Goal: Information Seeking & Learning: Learn about a topic

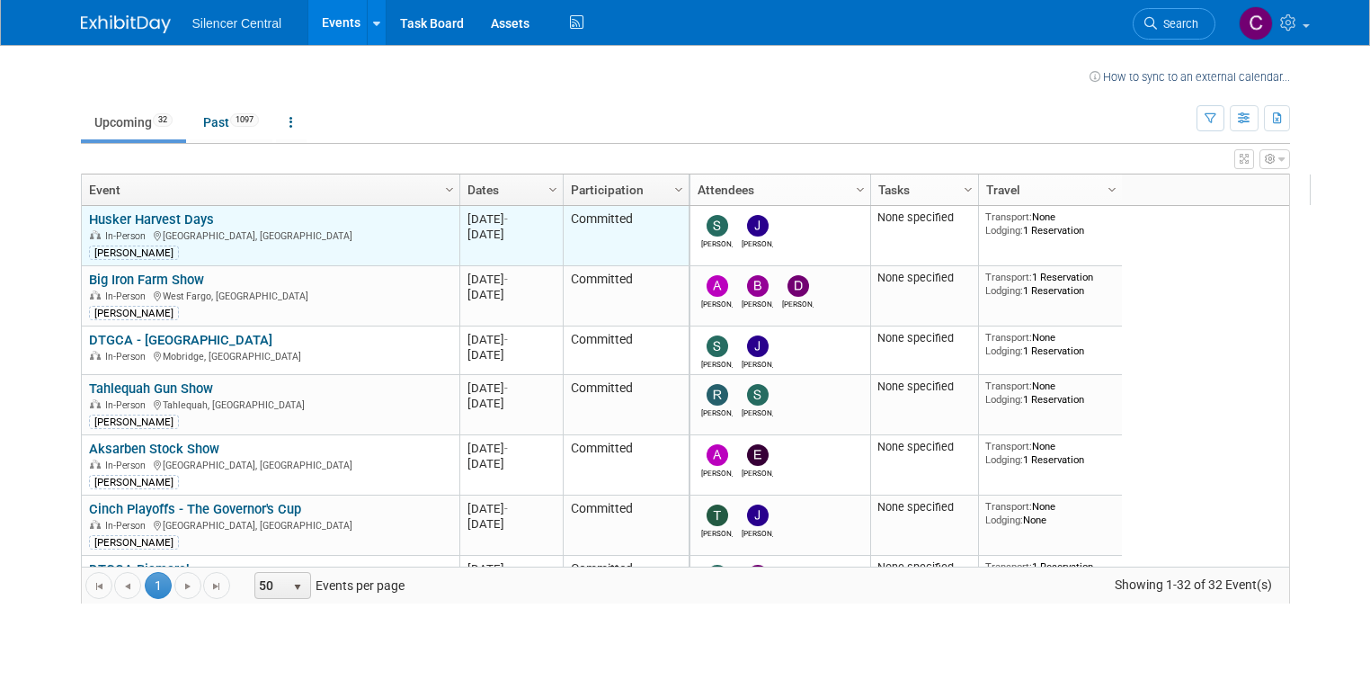
click at [160, 216] on link "Husker Harvest Days" at bounding box center [151, 219] width 125 height 16
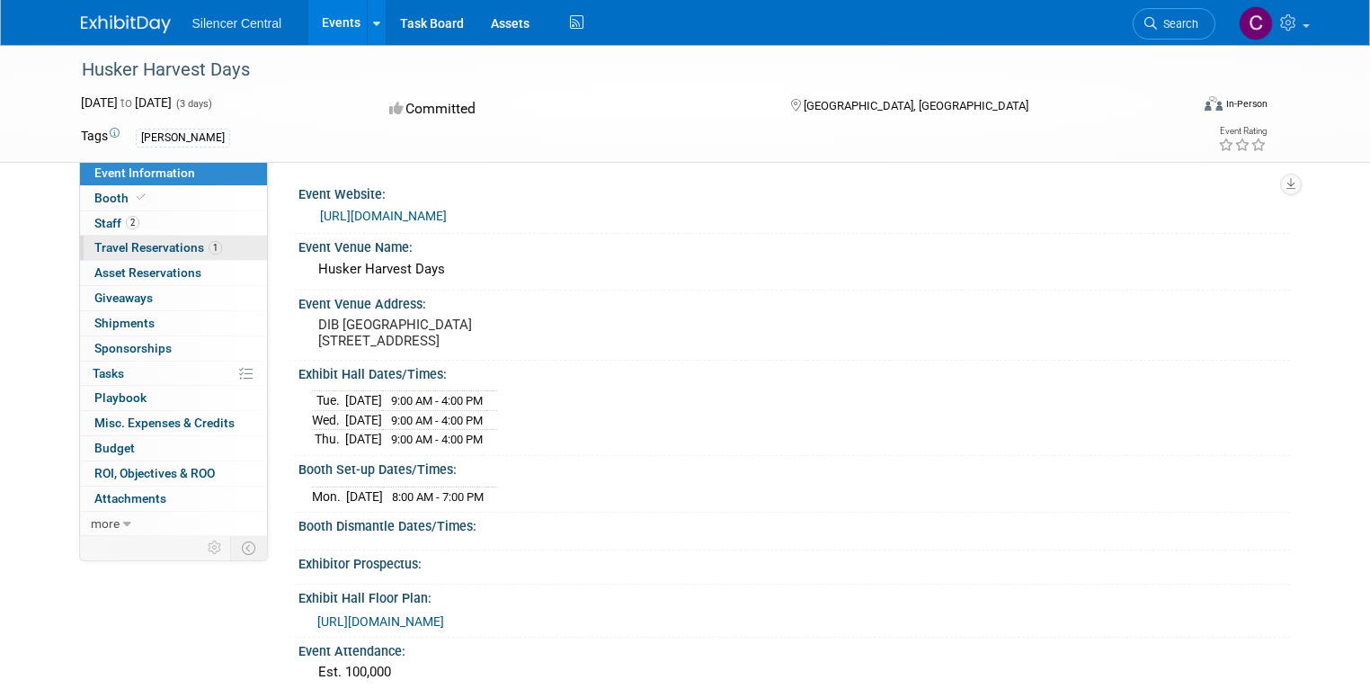
click at [122, 248] on span "Travel Reservations 1" at bounding box center [158, 247] width 128 height 14
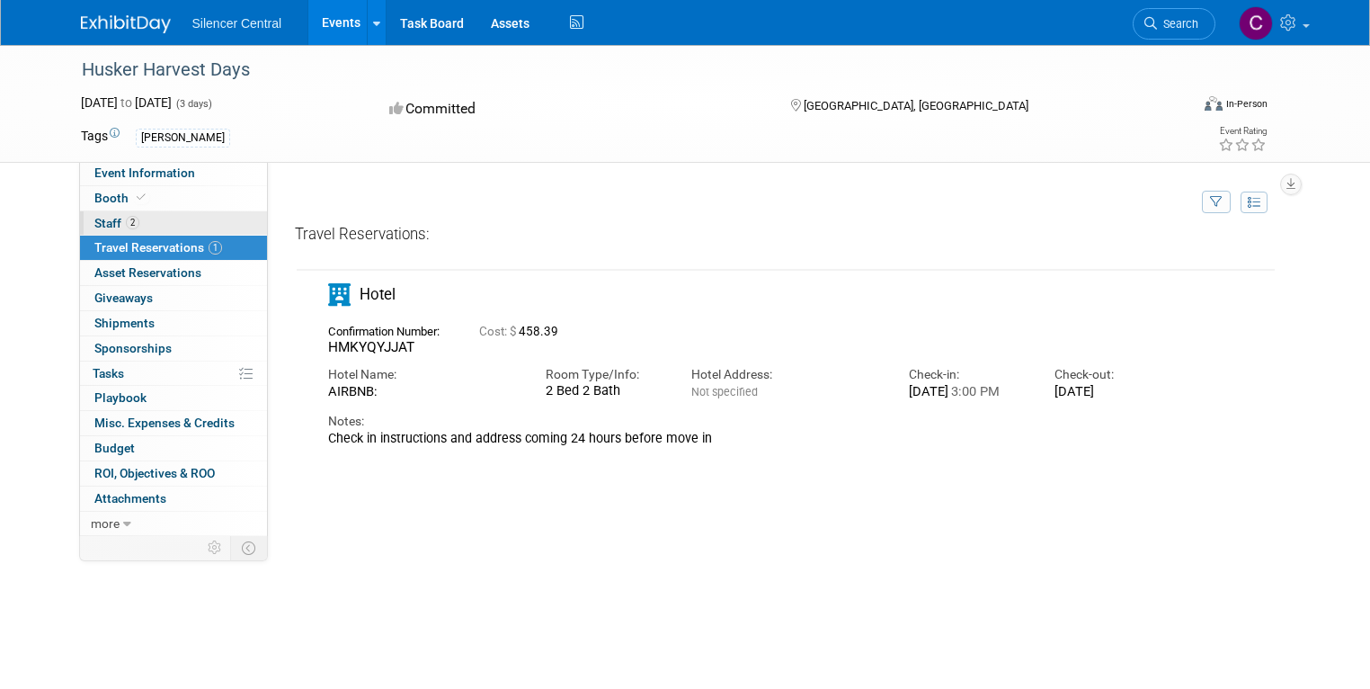
click at [126, 225] on span "2" at bounding box center [132, 222] width 13 height 13
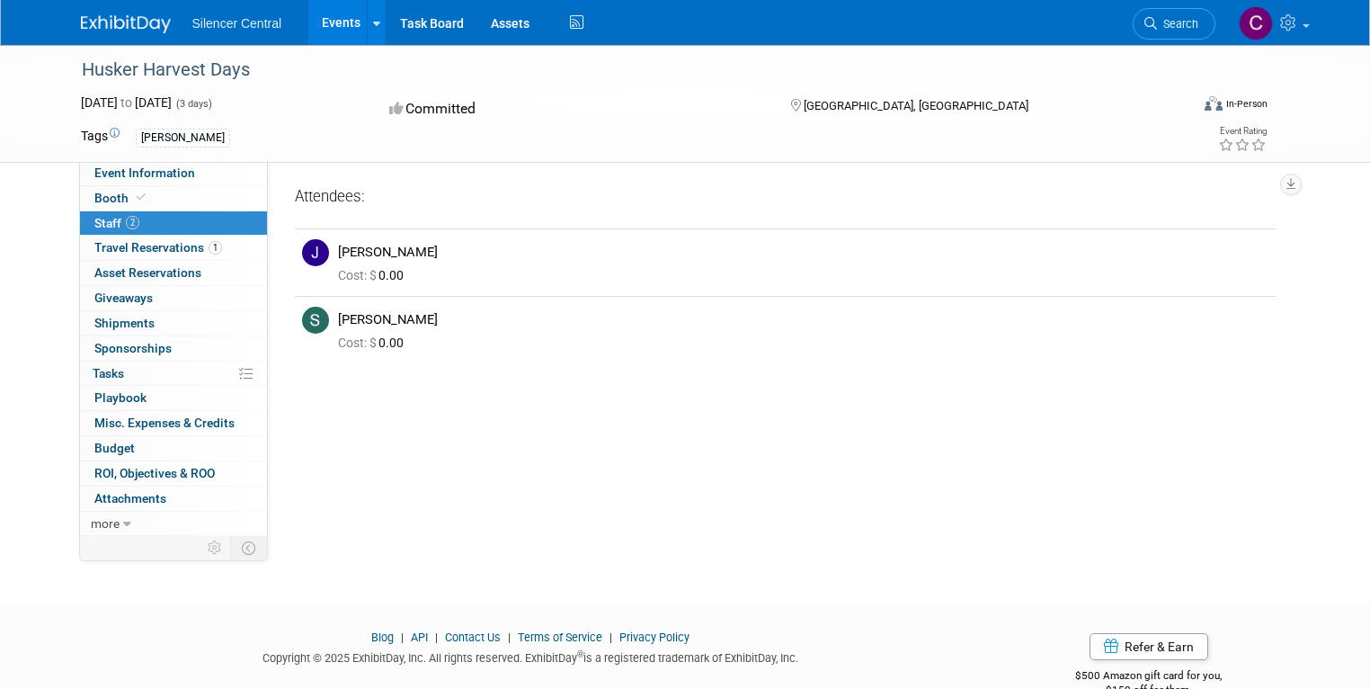
click at [320, 18] on link "Events" at bounding box center [341, 22] width 66 height 45
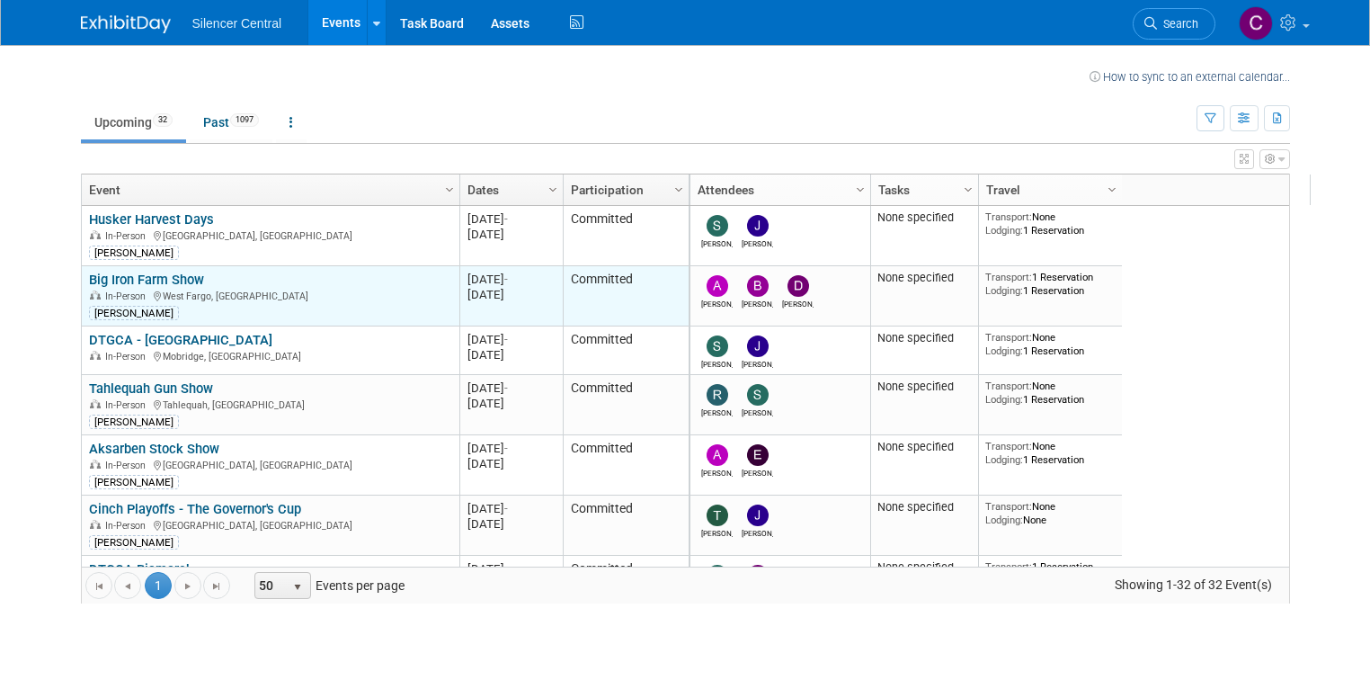
drag, startPoint x: 190, startPoint y: 281, endPoint x: 161, endPoint y: 284, distance: 29.0
click at [188, 281] on div "Big Iron Farm Show In-Person West Fargo, ND Jessica Crawford" at bounding box center [270, 296] width 362 height 49
click at [271, 292] on div "In-Person West Fargo, ND" at bounding box center [270, 295] width 362 height 15
click at [242, 314] on div "[PERSON_NAME]" at bounding box center [270, 311] width 362 height 17
click at [166, 275] on link "Big Iron Farm Show" at bounding box center [146, 280] width 115 height 16
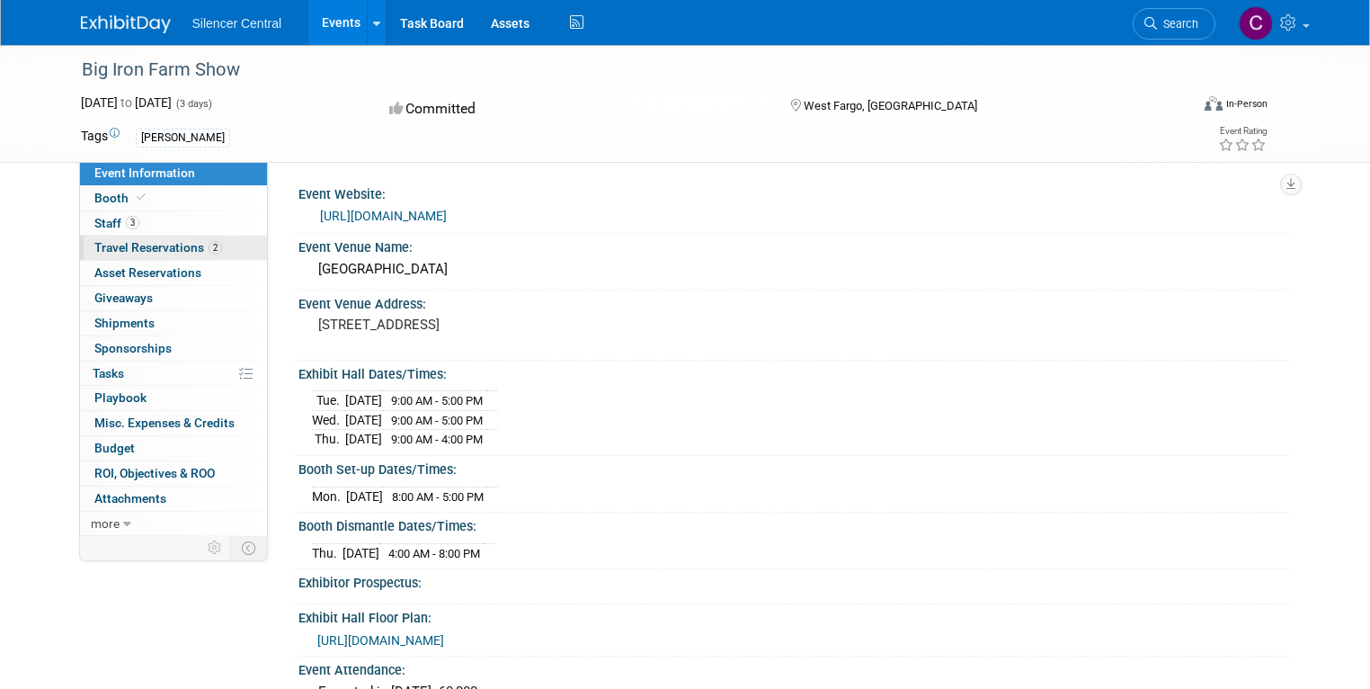
click at [209, 248] on span "2" at bounding box center [215, 247] width 13 height 13
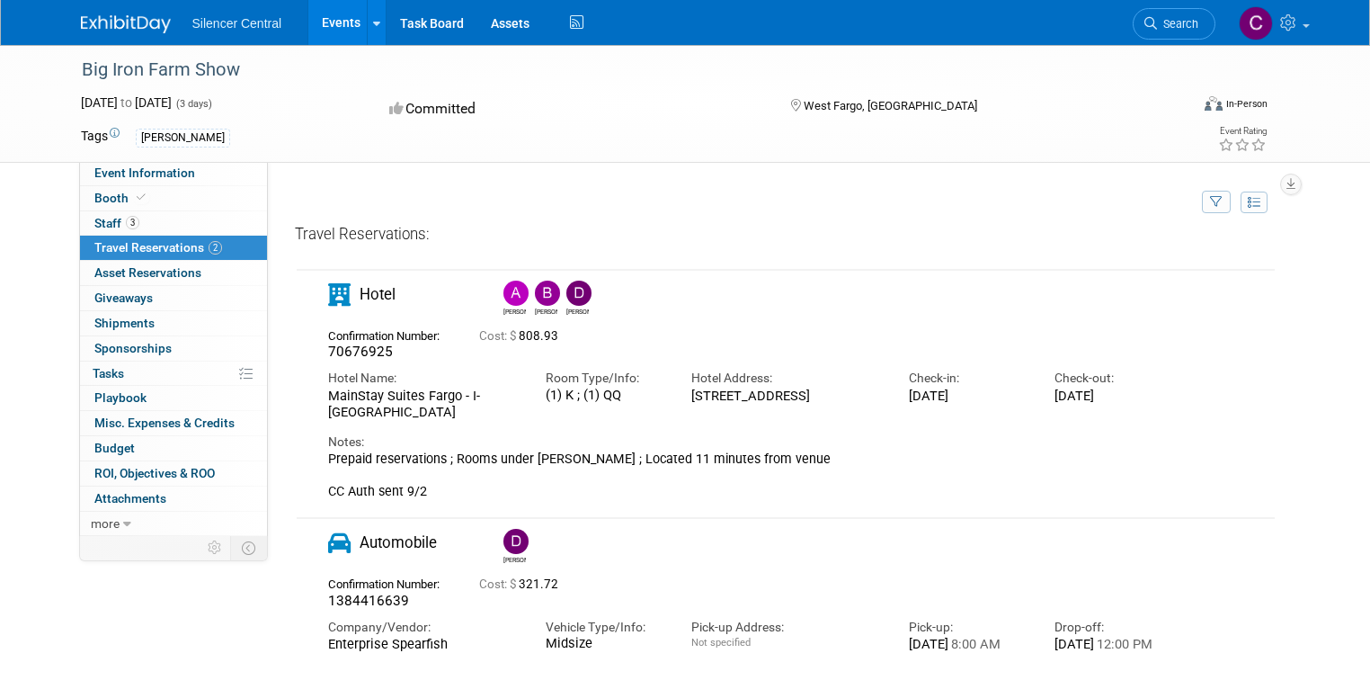
click at [317, 14] on link "Events" at bounding box center [341, 22] width 66 height 45
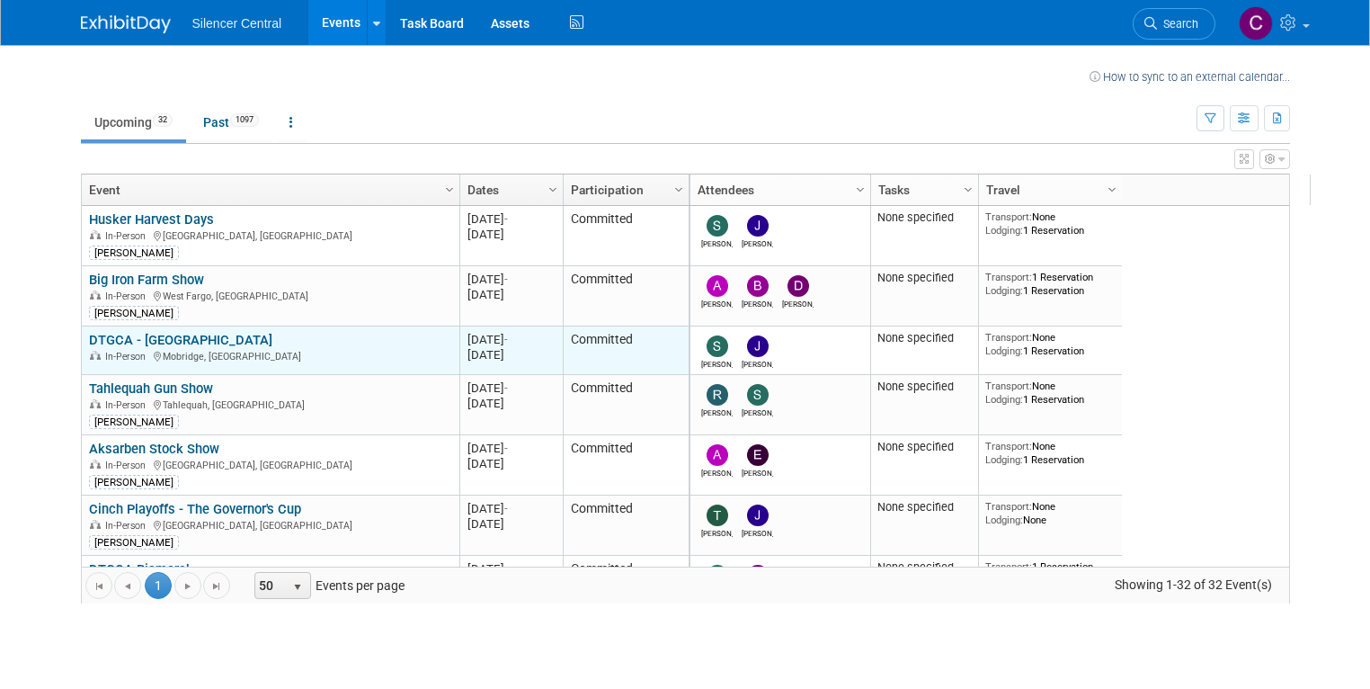
click at [123, 336] on link "DTGCA - [GEOGRAPHIC_DATA]" at bounding box center [180, 340] width 183 height 16
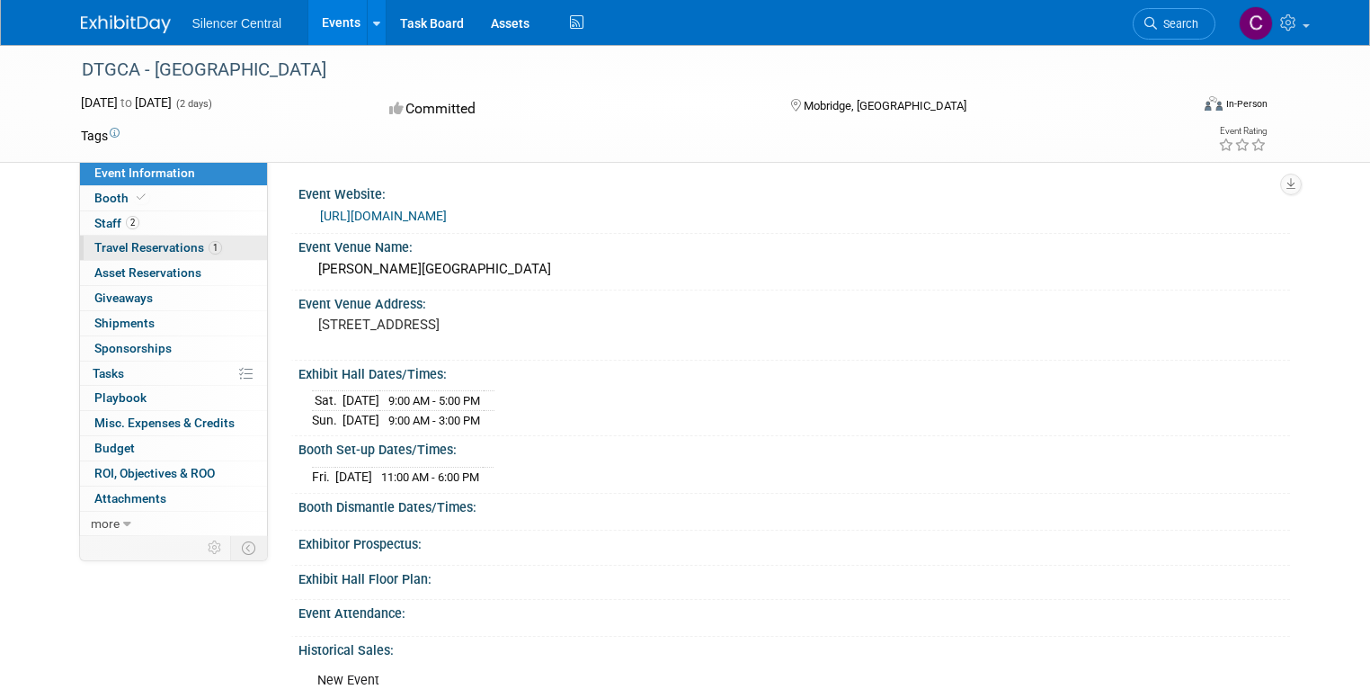
click at [178, 248] on span "Travel Reservations 1" at bounding box center [158, 247] width 128 height 14
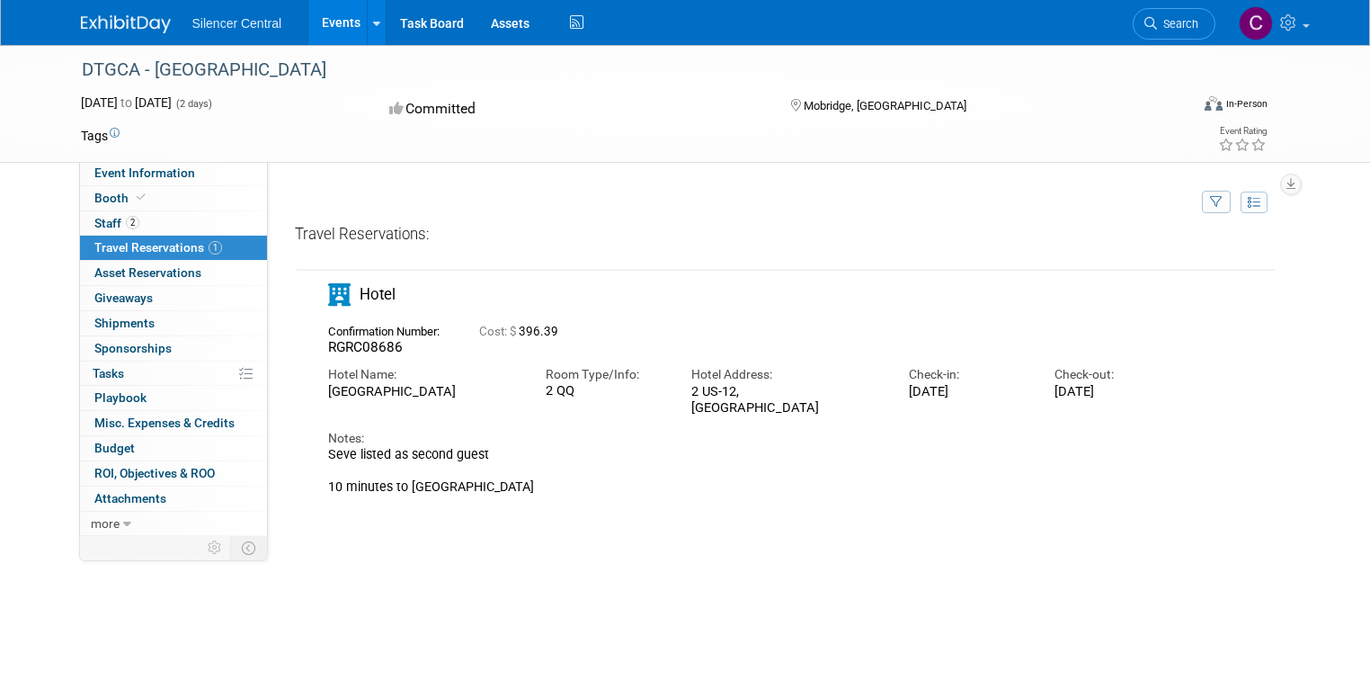
click at [331, 15] on link "Events" at bounding box center [341, 22] width 66 height 45
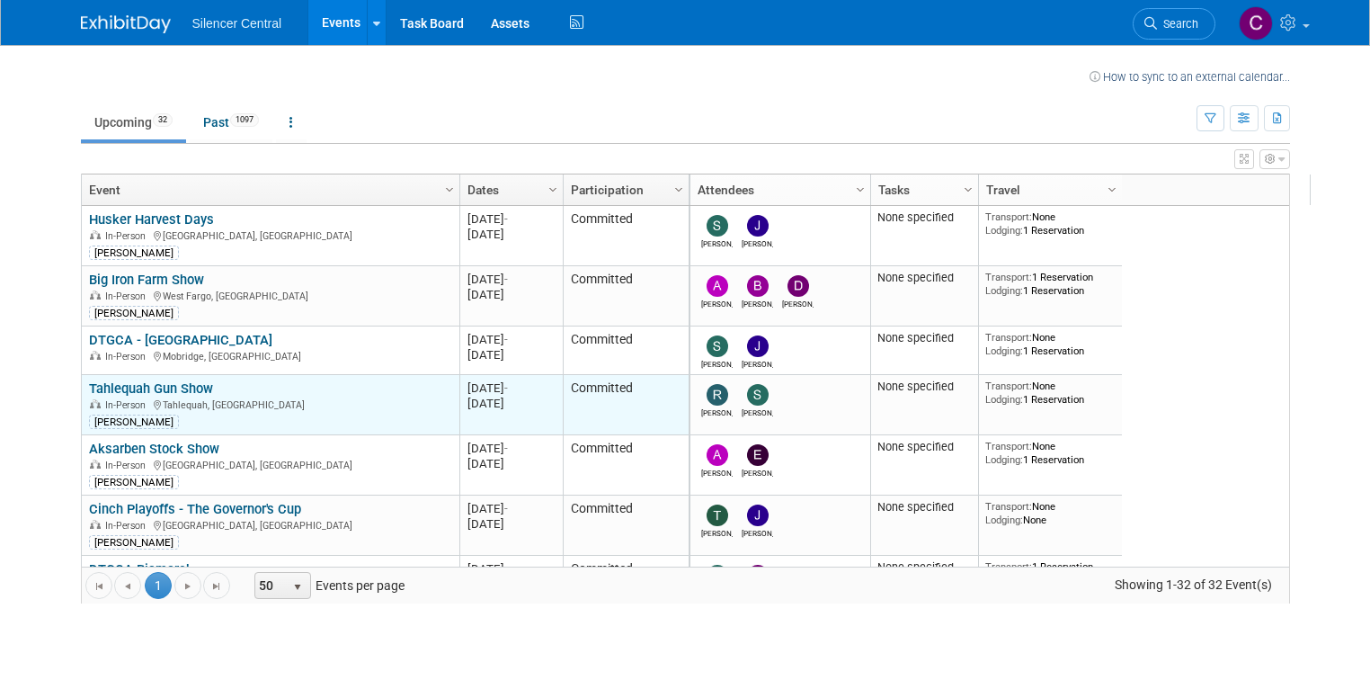
click at [135, 387] on link "Tahlequah Gun Show" at bounding box center [151, 388] width 124 height 16
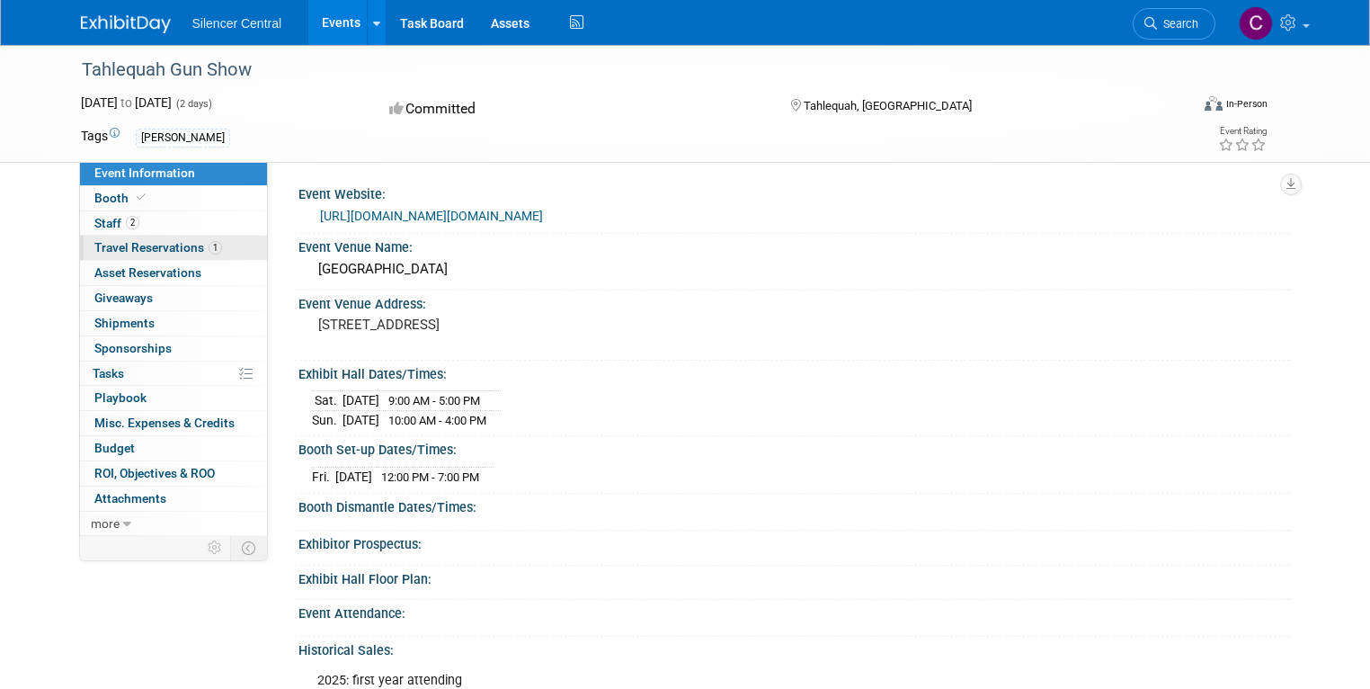
click at [156, 241] on span "Travel Reservations 1" at bounding box center [158, 247] width 128 height 14
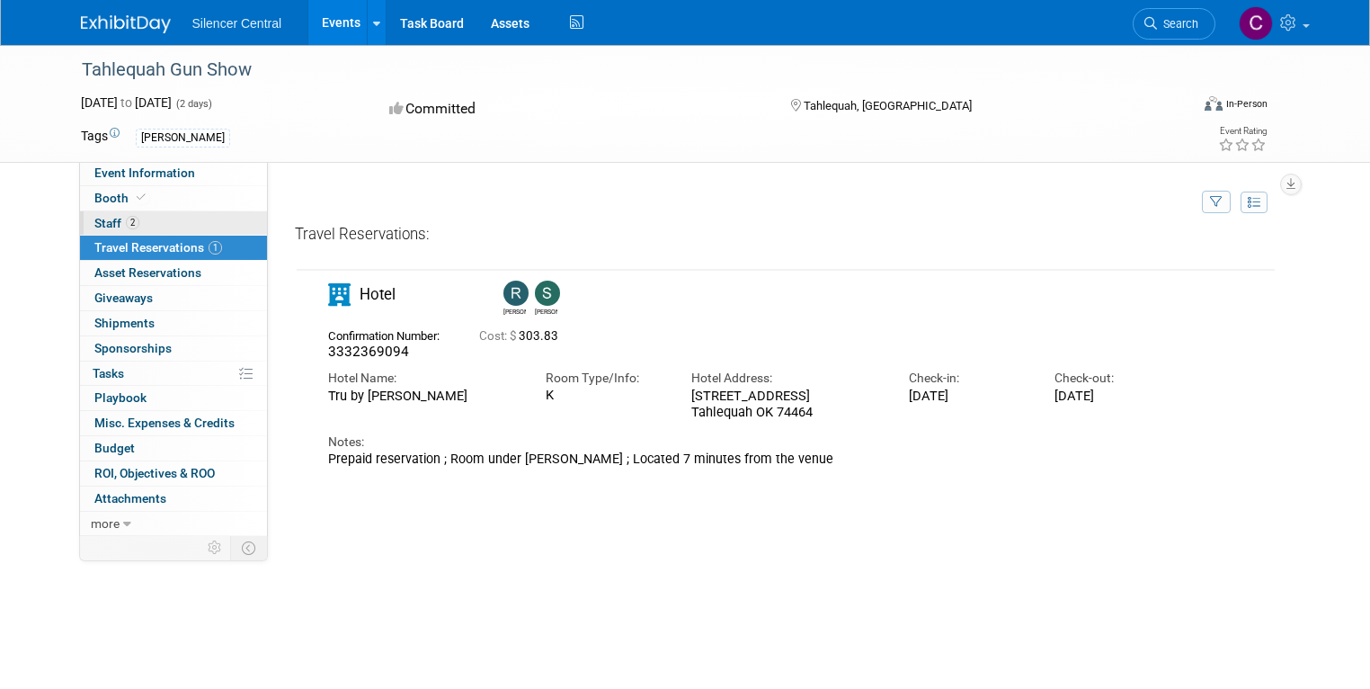
click at [126, 221] on span "2" at bounding box center [132, 222] width 13 height 13
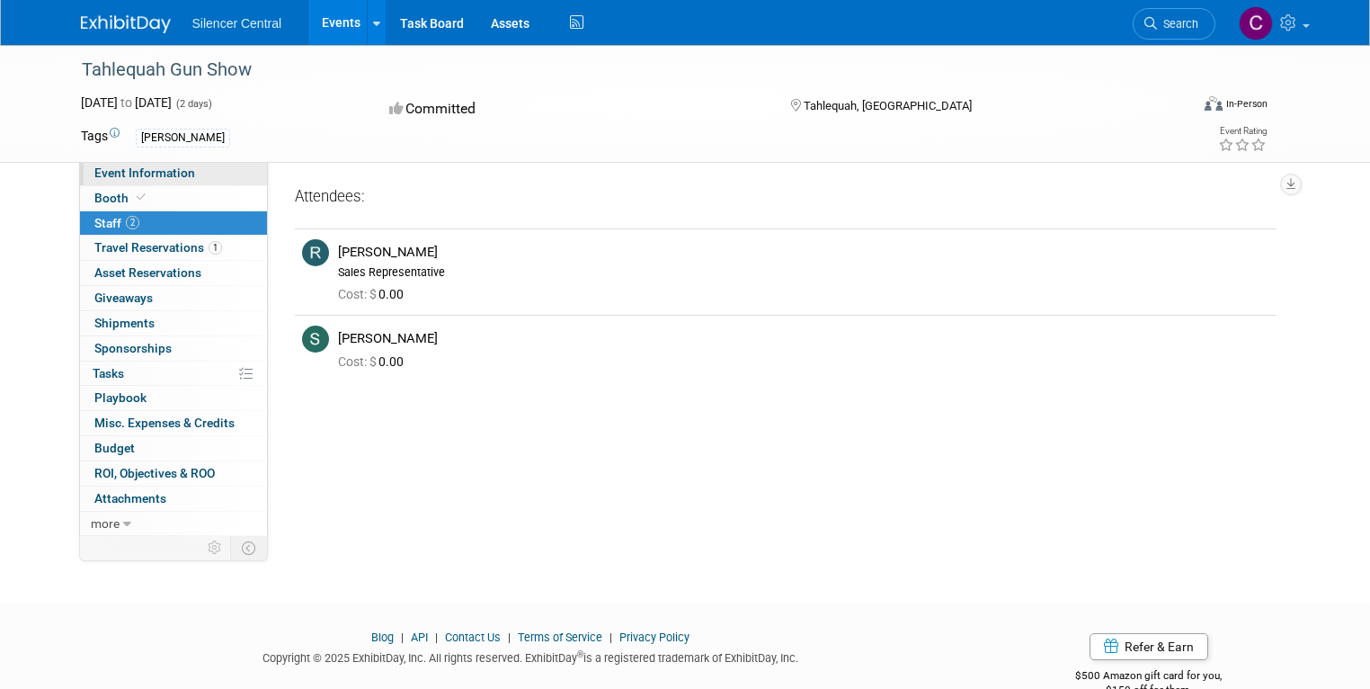
click at [164, 173] on span "Event Information" at bounding box center [144, 172] width 101 height 14
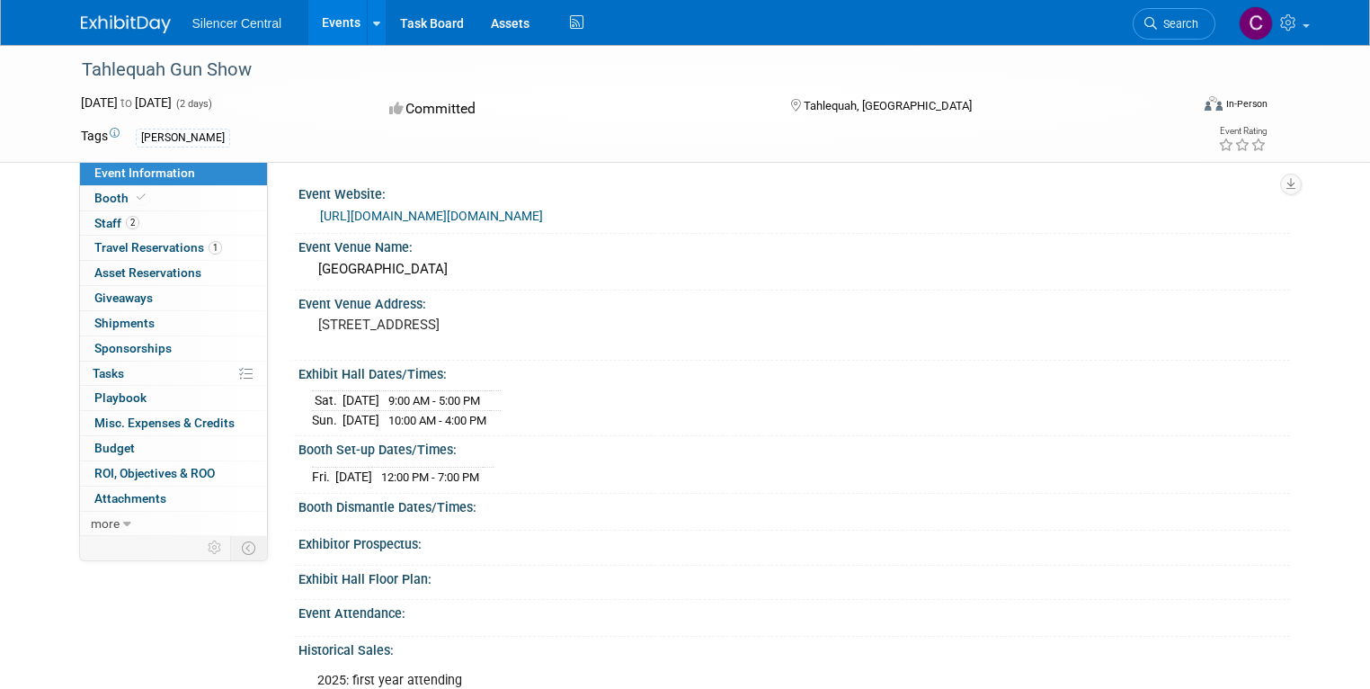
click at [335, 28] on link "Events" at bounding box center [341, 22] width 66 height 45
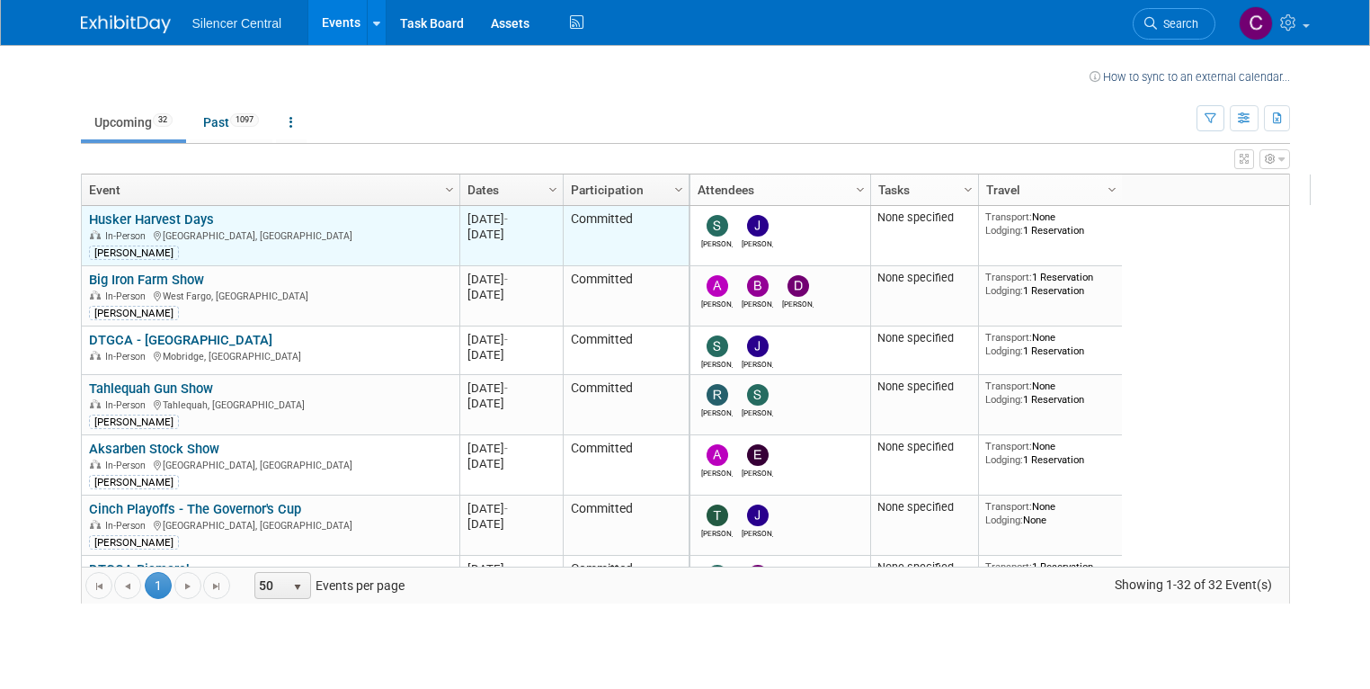
click at [140, 213] on link "Husker Harvest Days" at bounding box center [151, 219] width 125 height 16
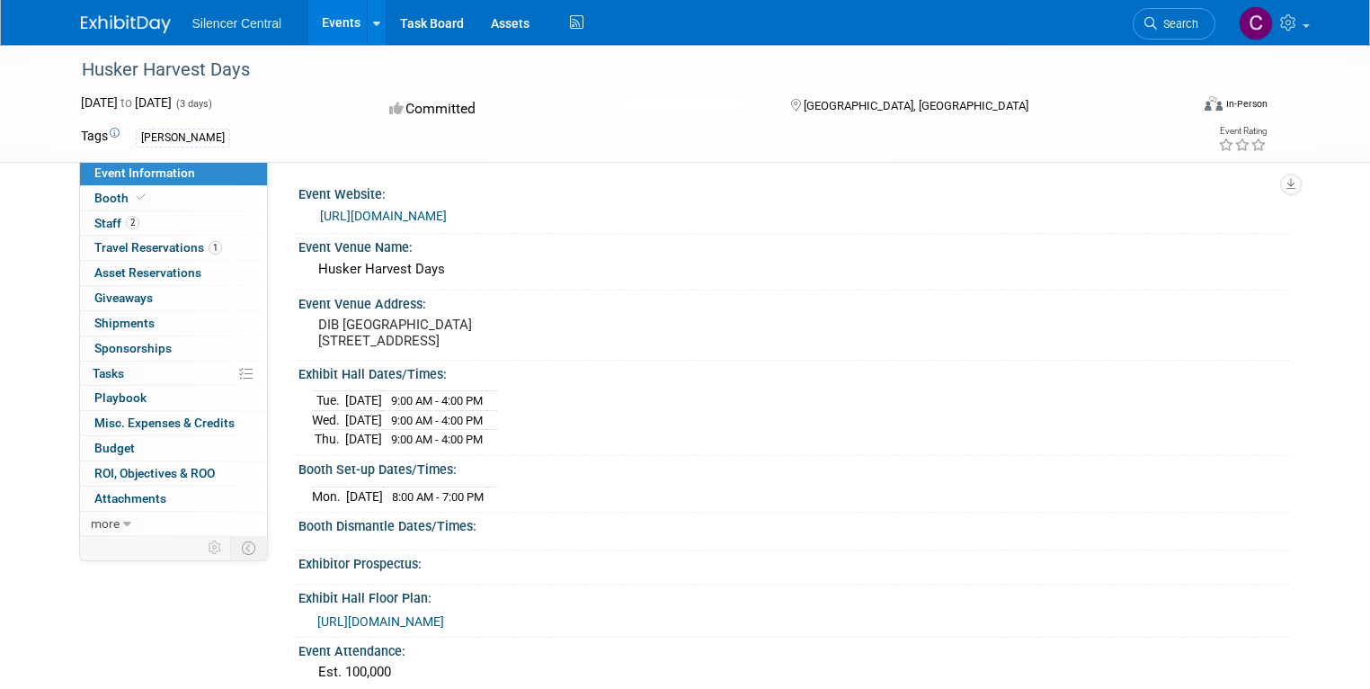
click at [384, 213] on link "[URL][DOMAIN_NAME]" at bounding box center [383, 216] width 127 height 14
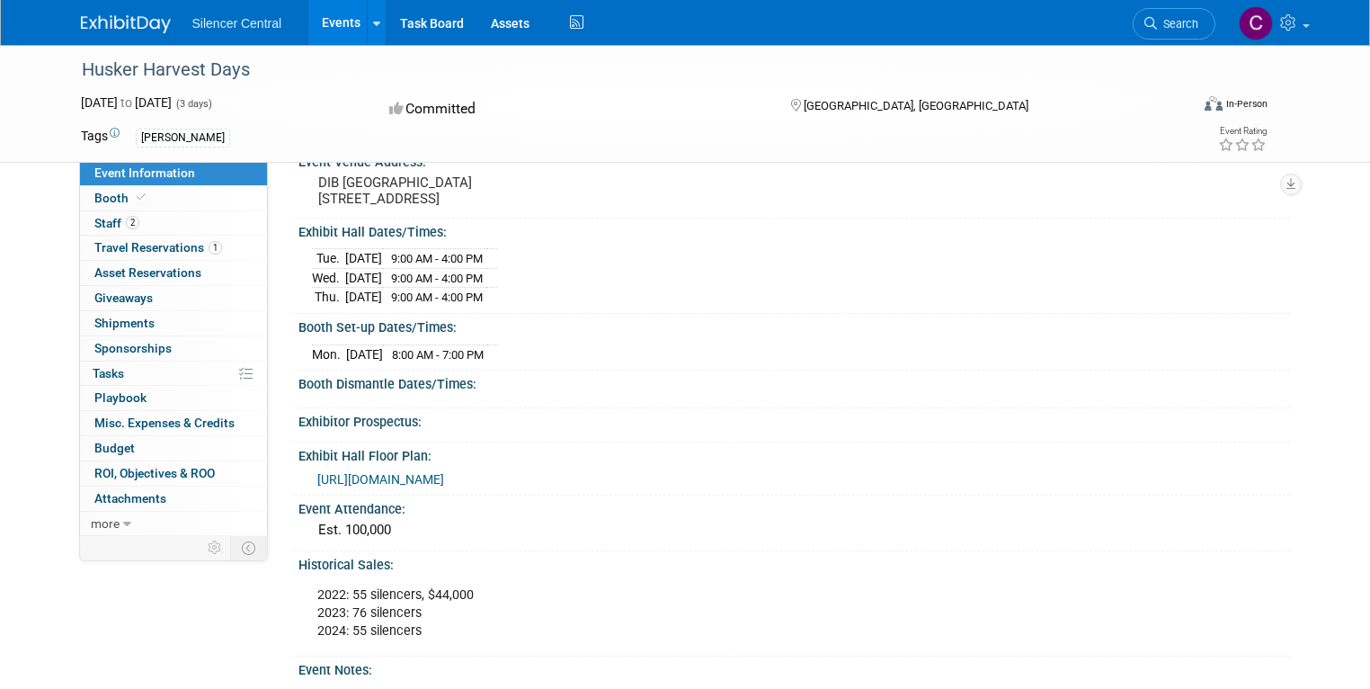
scroll to position [144, 0]
click at [395, 482] on span "https://hhd23.mapyourshow.com/8_0/exhview/index.cfm?refreshinterval=60&selected…" at bounding box center [380, 477] width 127 height 14
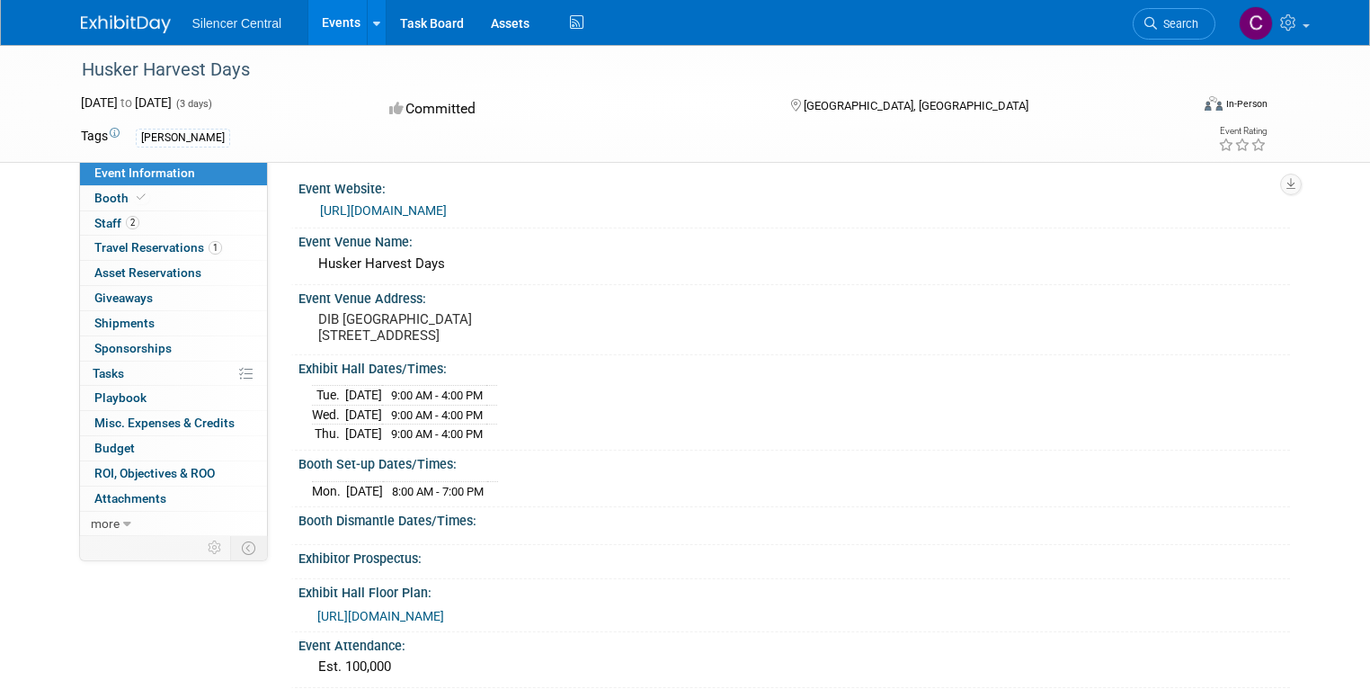
scroll to position [0, 0]
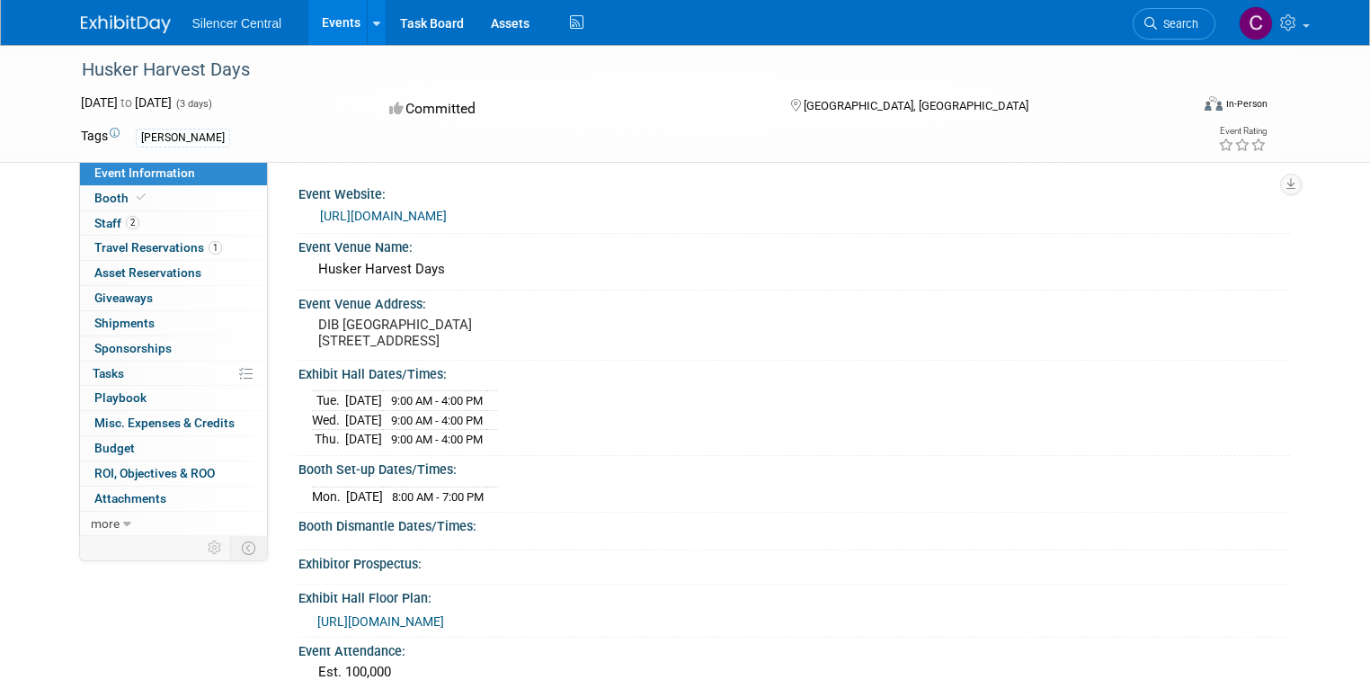
click at [319, 20] on link "Events" at bounding box center [341, 22] width 66 height 45
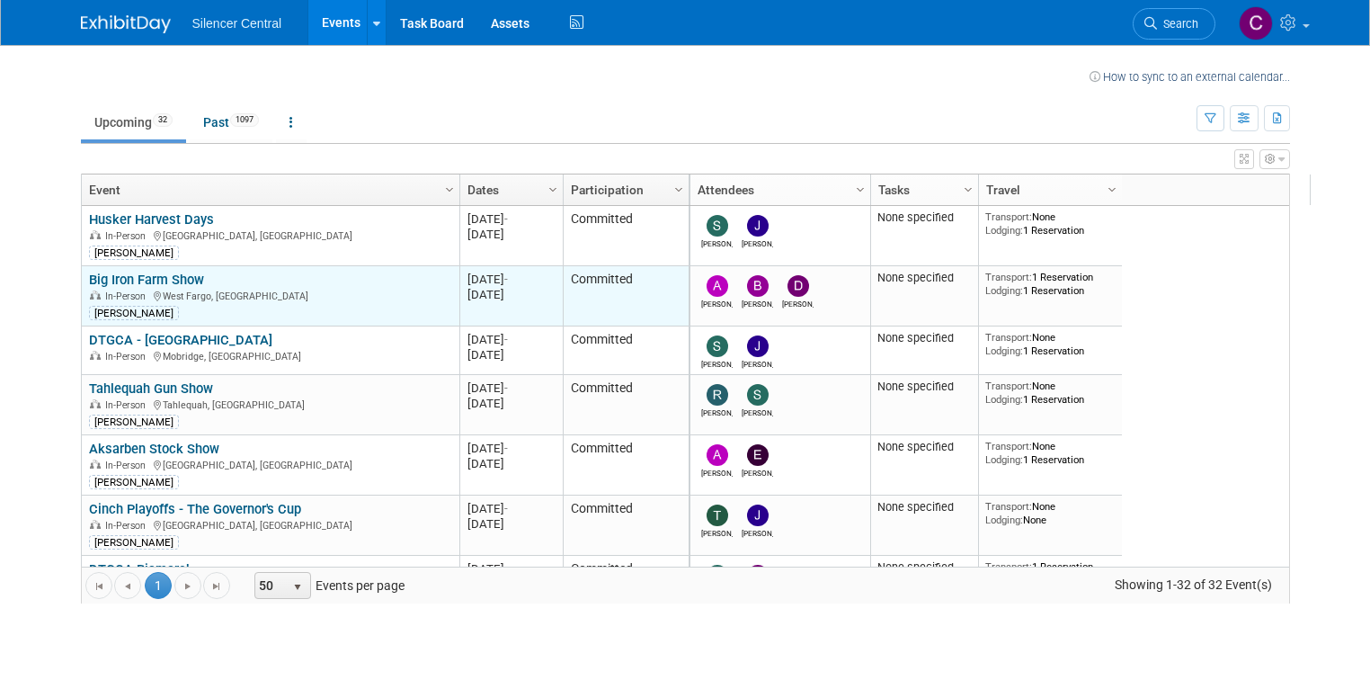
click at [129, 272] on link "Big Iron Farm Show" at bounding box center [146, 280] width 115 height 16
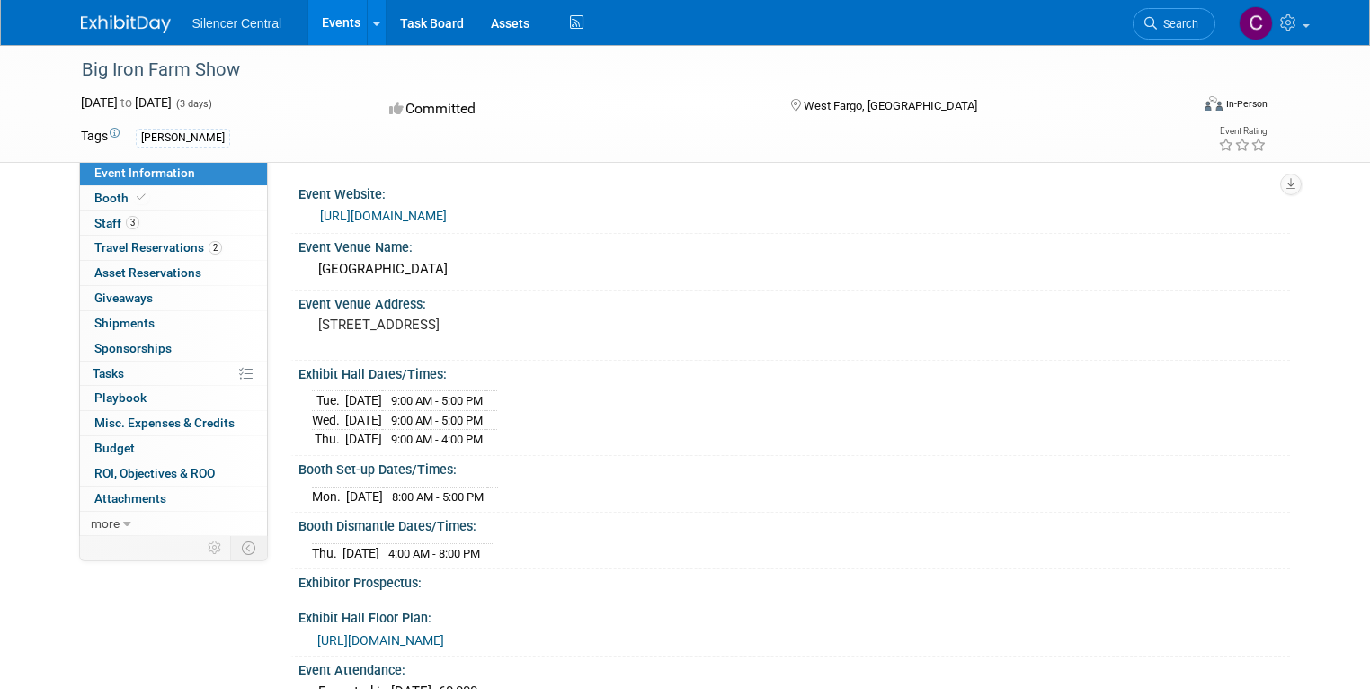
click at [397, 216] on link "[URL][DOMAIN_NAME]" at bounding box center [383, 216] width 127 height 14
click at [410, 633] on span "[URL][DOMAIN_NAME]" at bounding box center [380, 640] width 127 height 14
